Goal: Task Accomplishment & Management: Complete application form

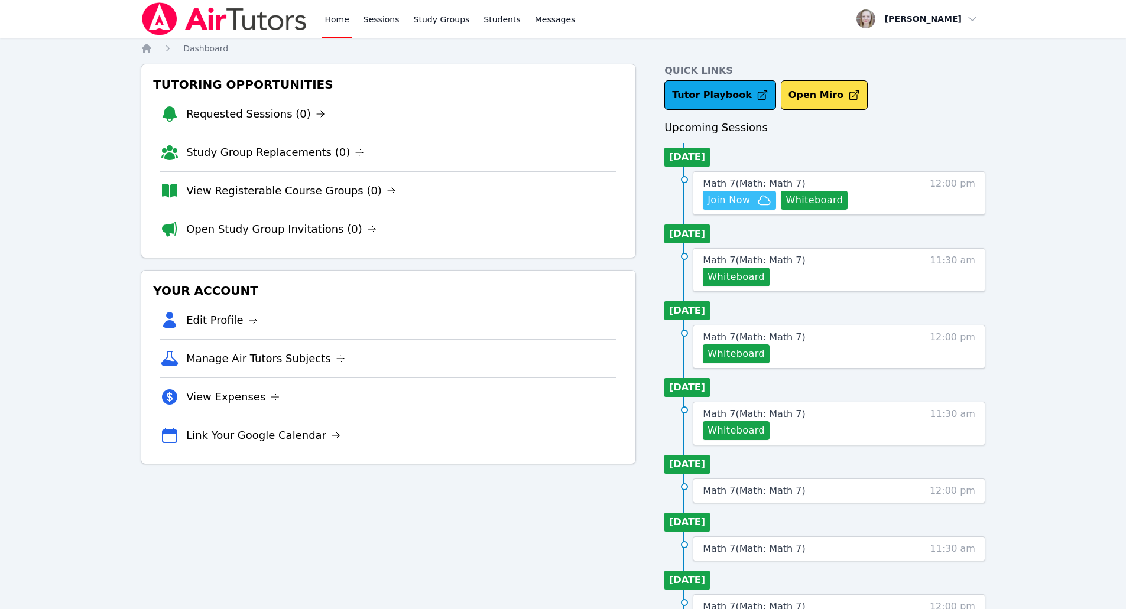
click at [746, 199] on span "Join Now" at bounding box center [728, 200] width 43 height 14
click at [752, 200] on span "Join Now" at bounding box center [739, 200] width 64 height 14
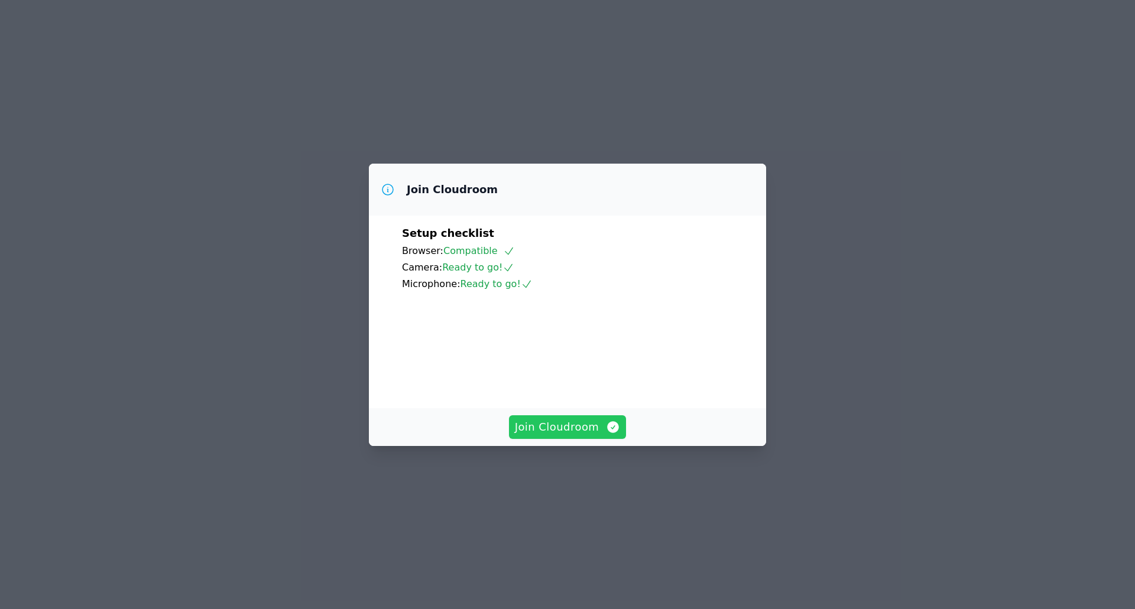
click at [557, 435] on span "Join Cloudroom" at bounding box center [568, 427] width 106 height 17
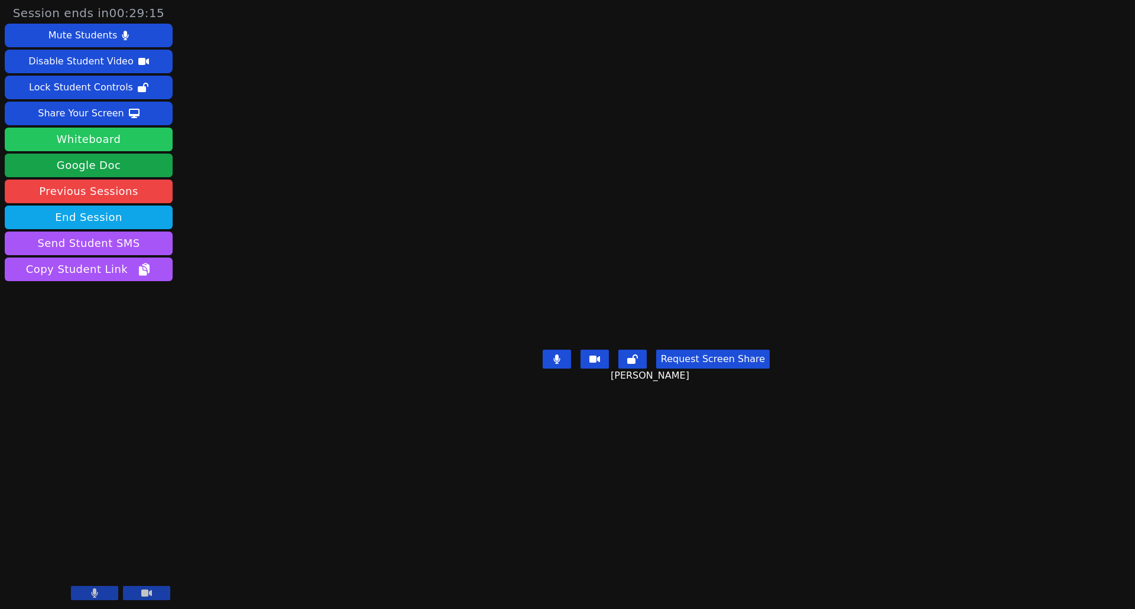
click at [135, 137] on button "Whiteboard" at bounding box center [89, 140] width 168 height 24
click at [148, 592] on icon at bounding box center [146, 593] width 11 height 7
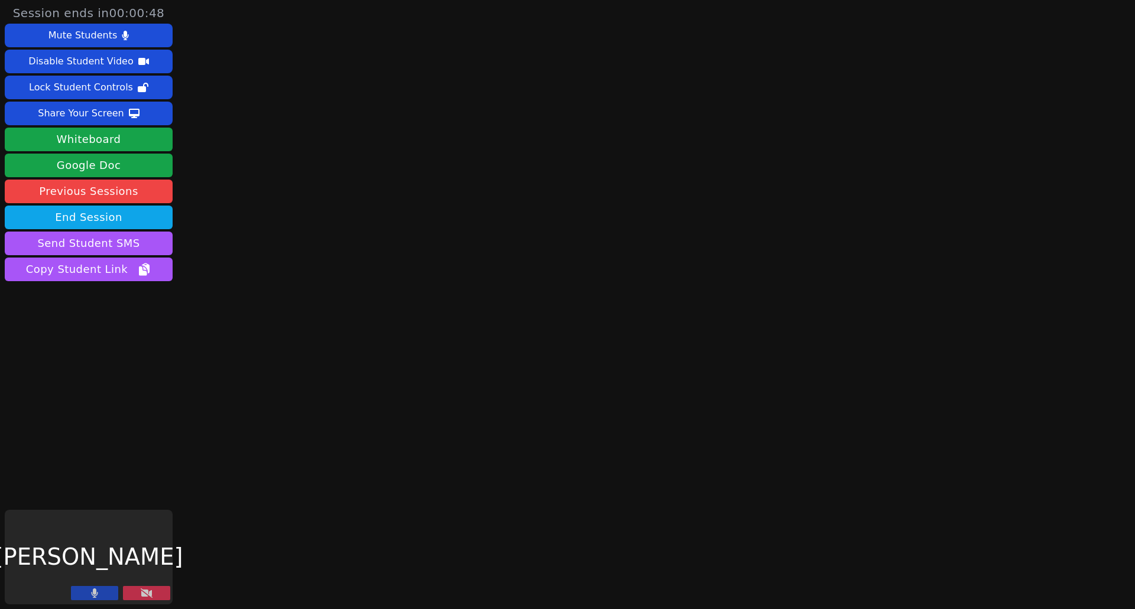
click at [86, 592] on button at bounding box center [94, 593] width 47 height 14
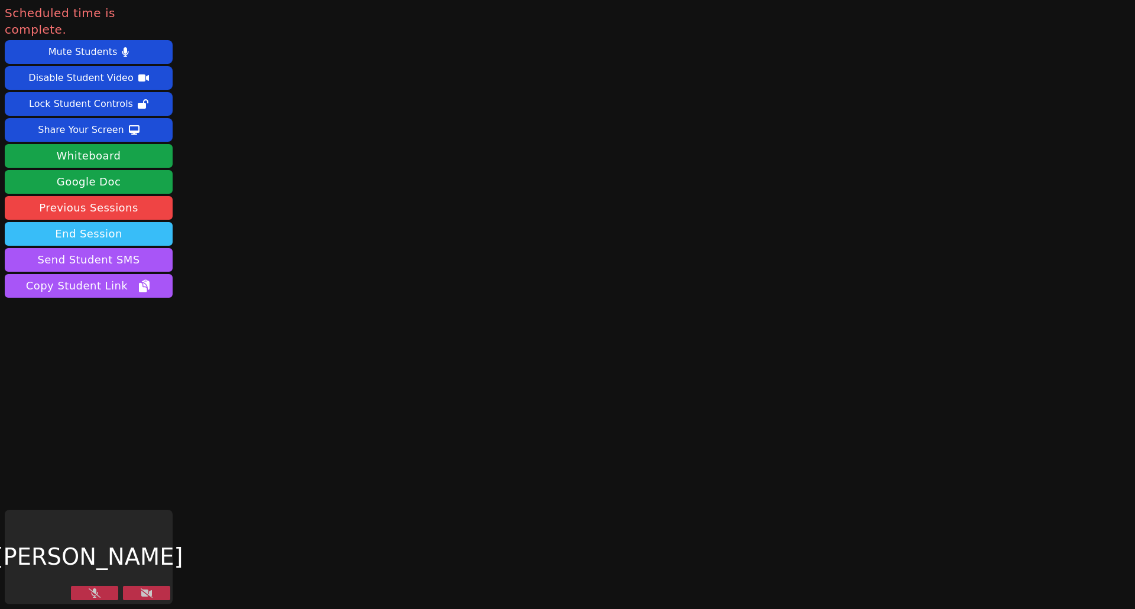
click at [94, 222] on button "End Session" at bounding box center [89, 234] width 168 height 24
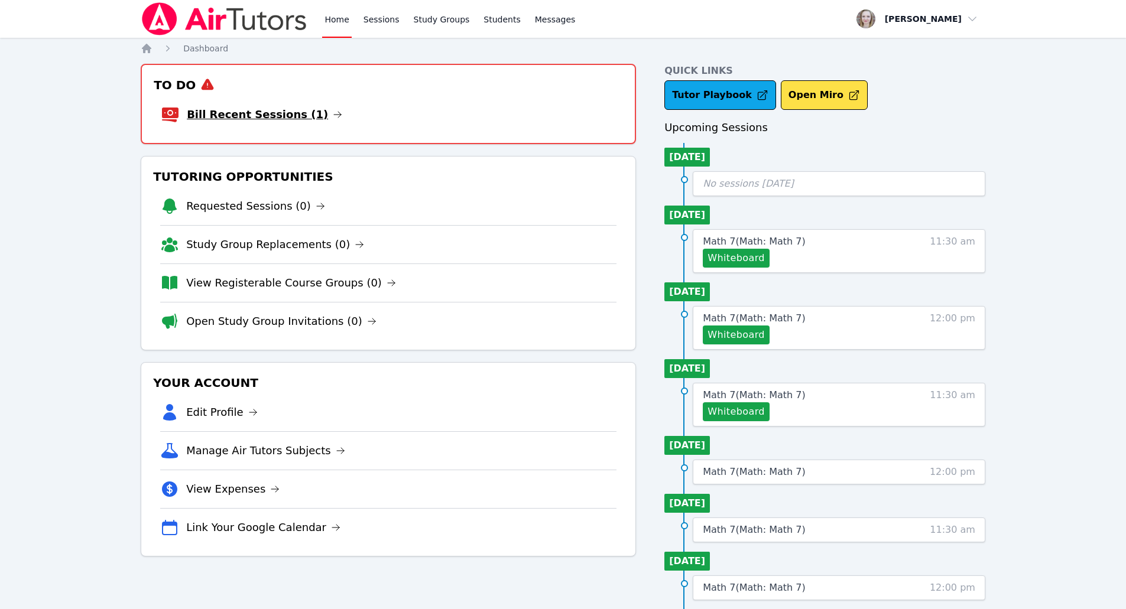
click at [297, 120] on link "Bill Recent Sessions (1)" at bounding box center [264, 114] width 155 height 17
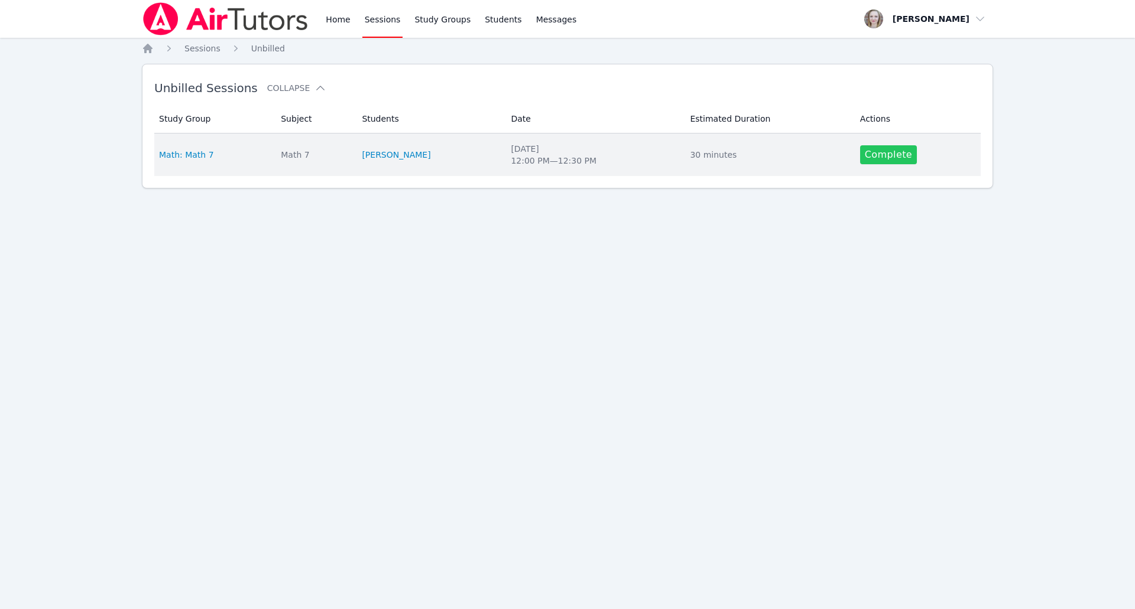
click at [866, 154] on link "Complete" at bounding box center [888, 154] width 57 height 19
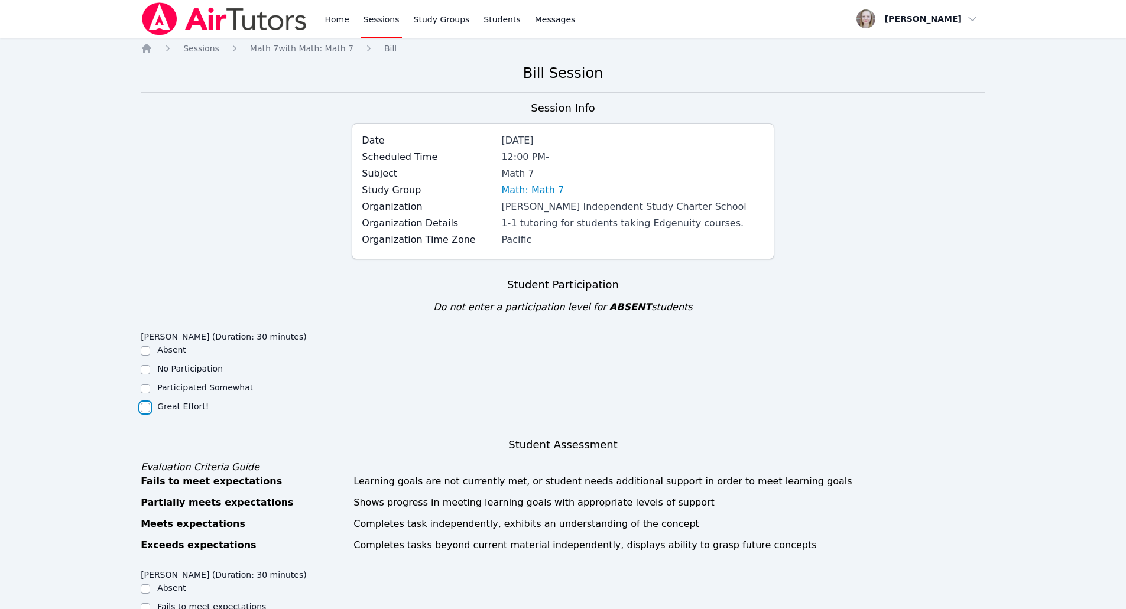
click at [142, 411] on input "Great Effort!" at bounding box center [145, 407] width 9 height 9
checkbox input "true"
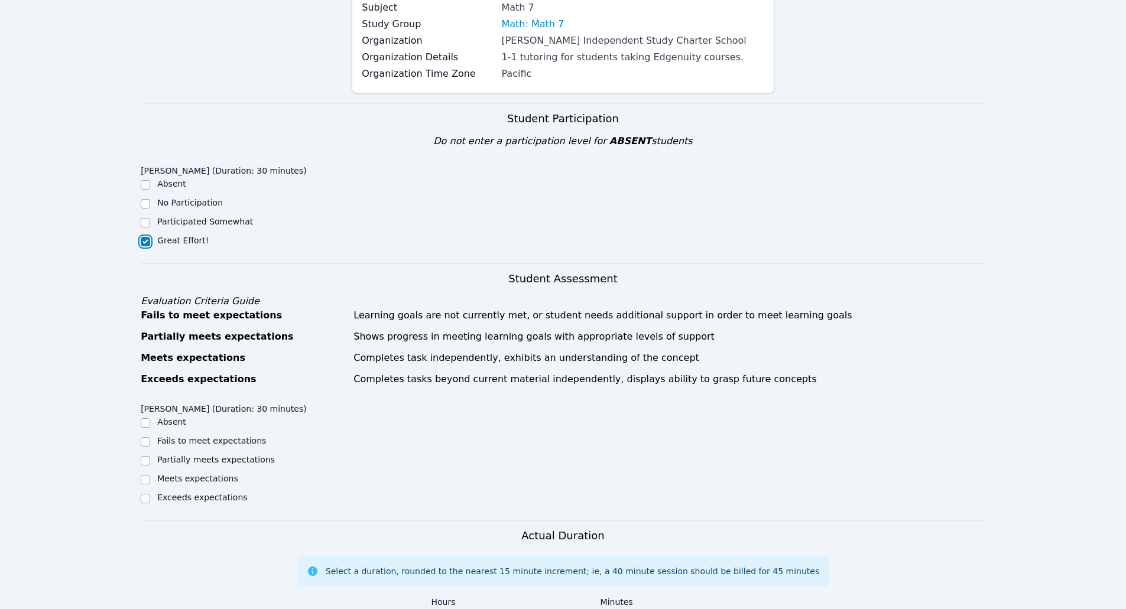
scroll to position [295, 0]
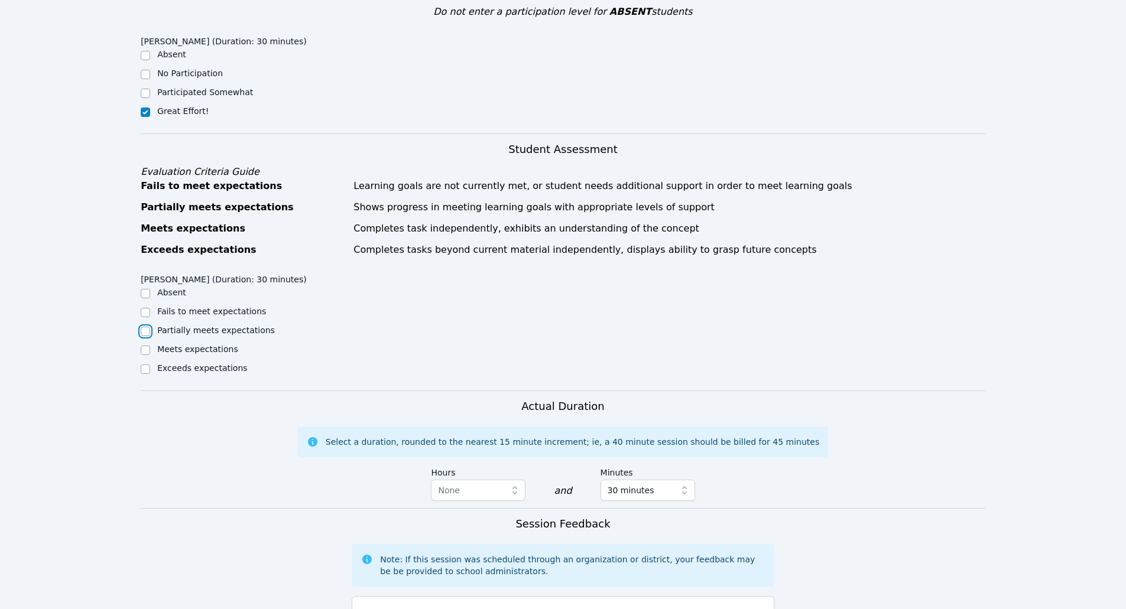
click at [146, 333] on input "Partially meets expectations" at bounding box center [145, 331] width 9 height 9
checkbox input "true"
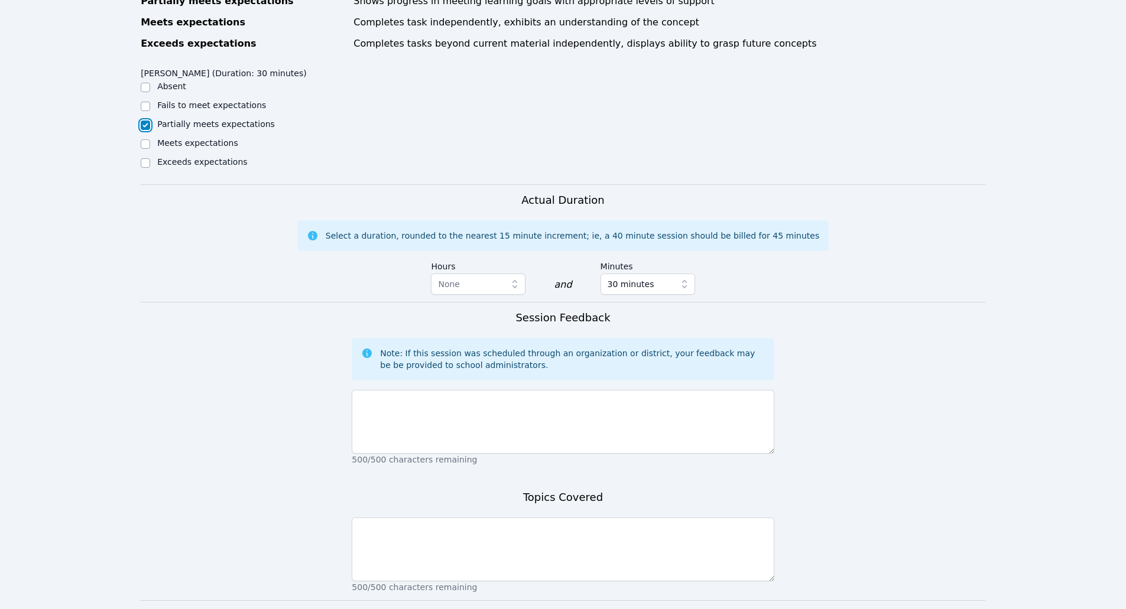
scroll to position [532, 0]
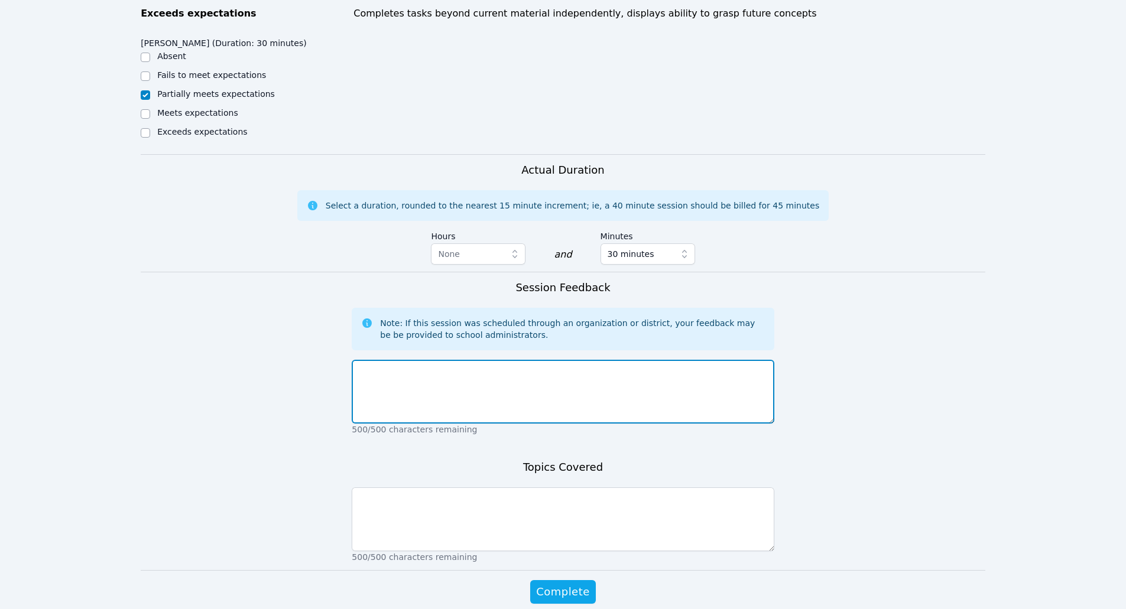
click at [370, 410] on textarea at bounding box center [563, 392] width 422 height 64
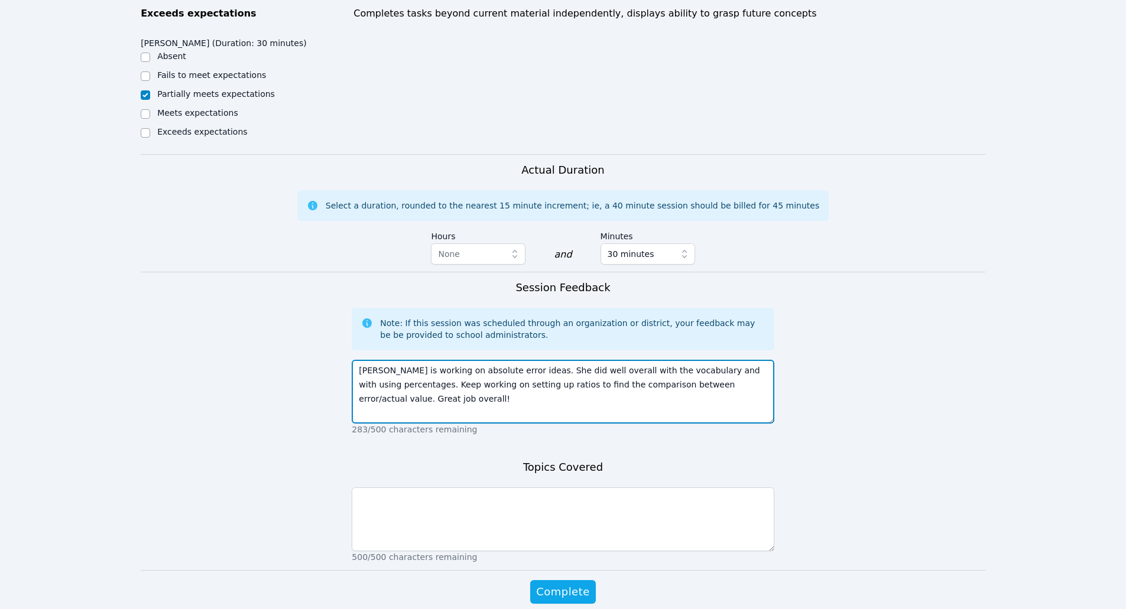
type textarea "[PERSON_NAME] is working on absolute error ideas. She did well overall with the…"
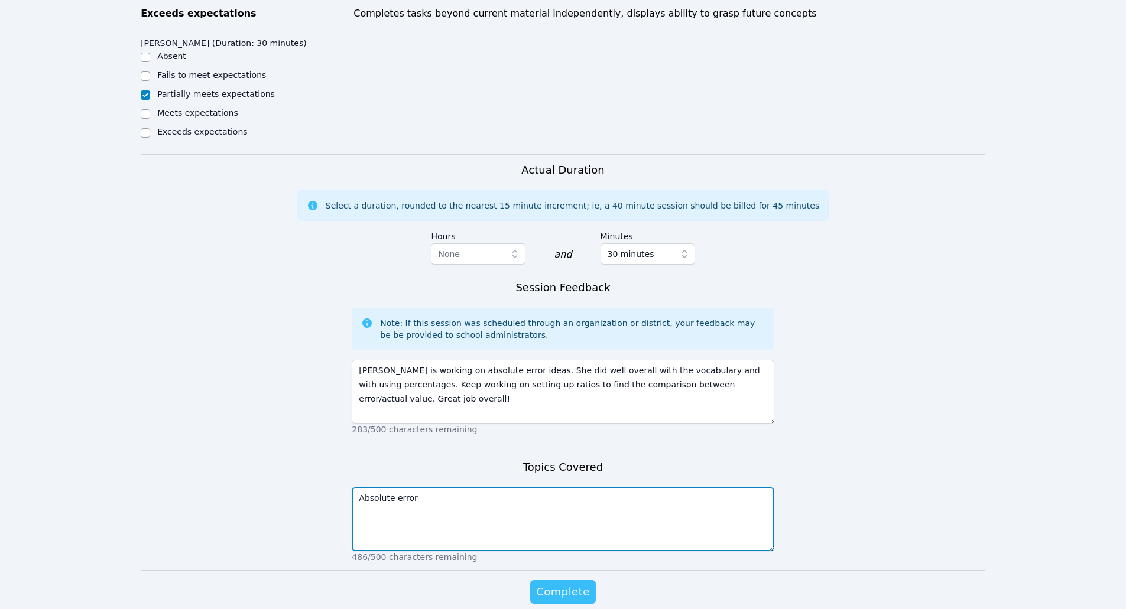
type textarea "Absolute error"
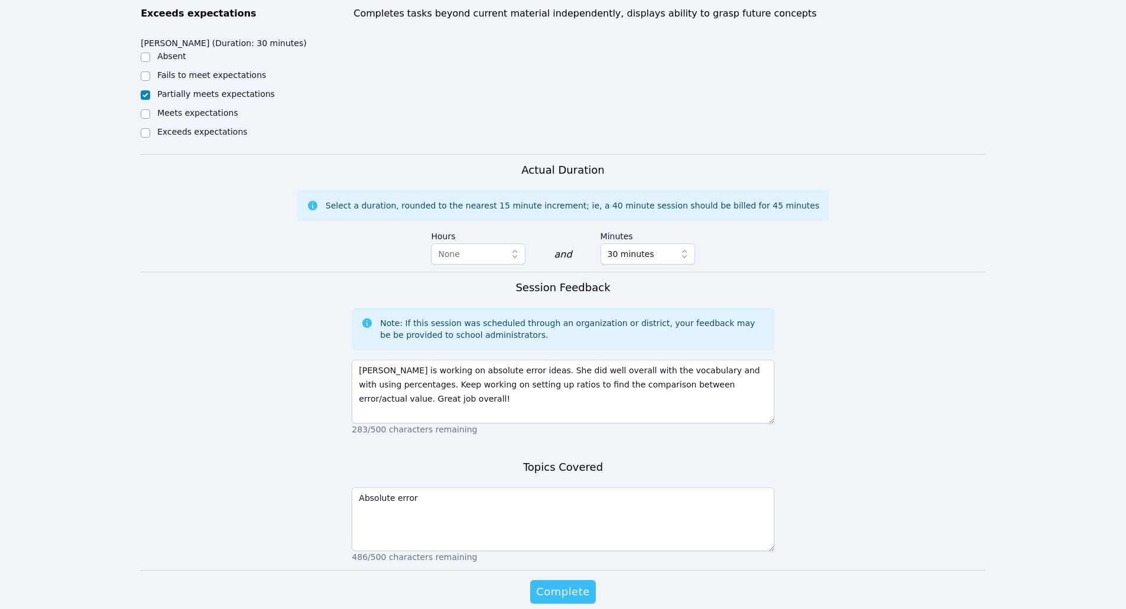
click at [573, 594] on span "Complete" at bounding box center [562, 592] width 53 height 17
